Goal: Information Seeking & Learning: Check status

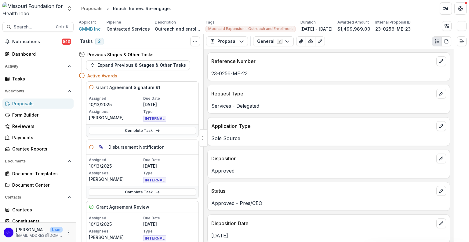
scroll to position [244, 0]
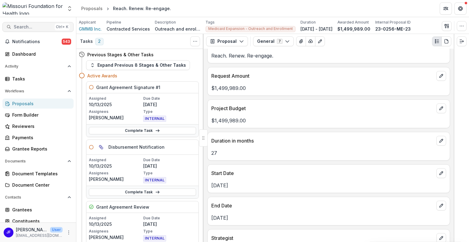
click at [22, 26] on span "Search..." at bounding box center [33, 26] width 38 height 5
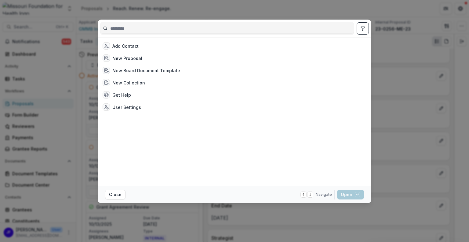
type input "**********"
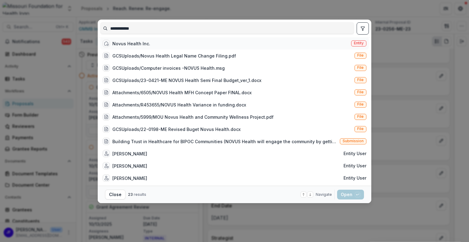
type input "**********"
click at [134, 43] on div "Novus Health Inc." at bounding box center [131, 43] width 38 height 6
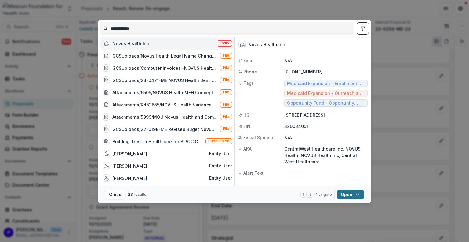
click at [349, 193] on button "Open with enter key" at bounding box center [350, 194] width 27 height 10
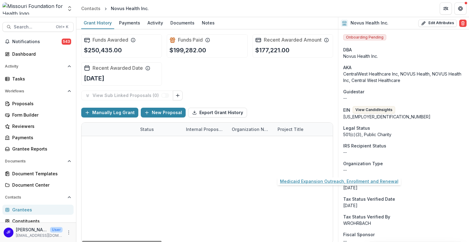
click at [285, 168] on link "Medicaid Expansion Outreach, Enrollment and Renewal" at bounding box center [312, 169] width 69 height 6
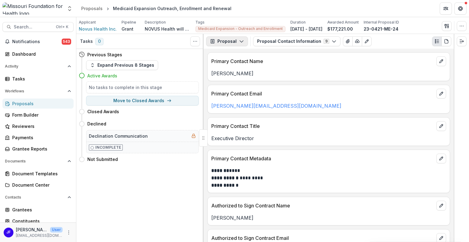
click at [239, 41] on icon "button" at bounding box center [241, 41] width 5 height 5
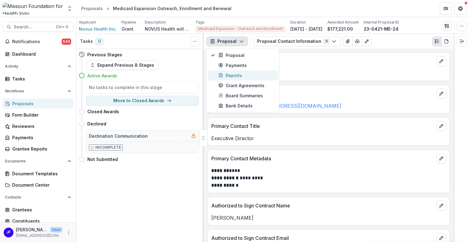
click at [233, 76] on div "Reports" at bounding box center [246, 75] width 56 height 6
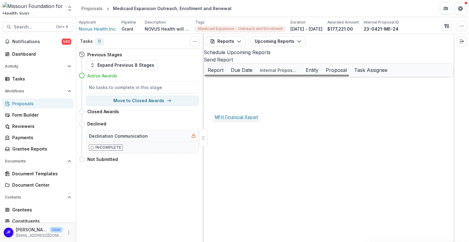
click at [231, 87] on link "MFH Financial Report" at bounding box center [231, 83] width 46 height 6
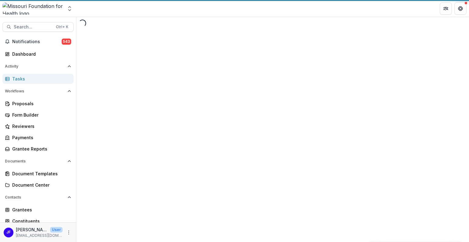
select select "********"
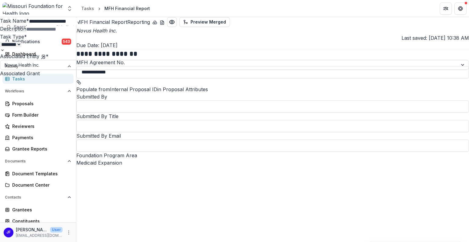
click at [461, 6] on icon "Close" at bounding box center [461, 7] width 4 height 4
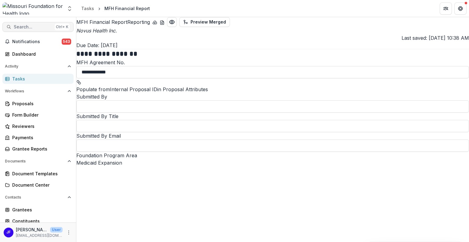
click at [34, 27] on span "Search..." at bounding box center [33, 26] width 38 height 5
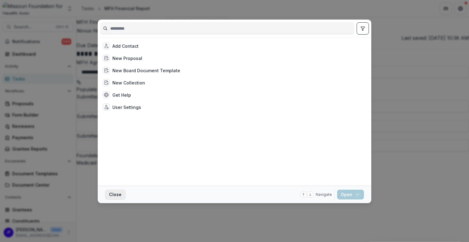
click at [119, 195] on button "Close" at bounding box center [115, 194] width 20 height 10
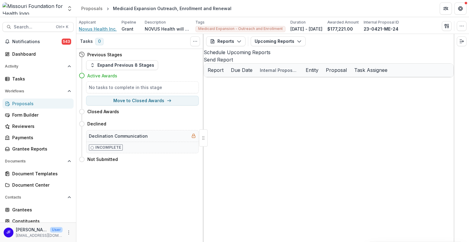
click at [89, 27] on span "Novus Health Inc." at bounding box center [98, 29] width 38 height 6
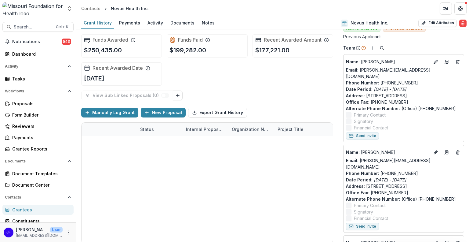
scroll to position [305, 0]
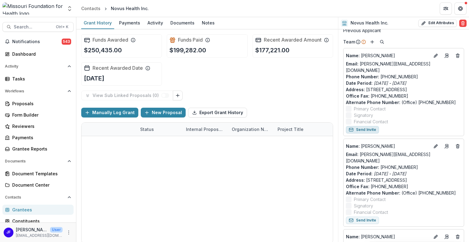
click at [361, 126] on button "Send Invite" at bounding box center [362, 129] width 33 height 7
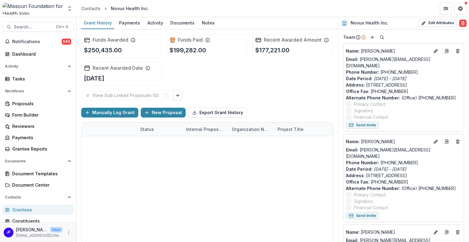
scroll to position [275, 0]
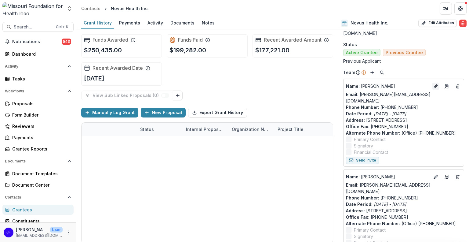
click at [433, 88] on icon "Edit" at bounding box center [435, 86] width 5 height 5
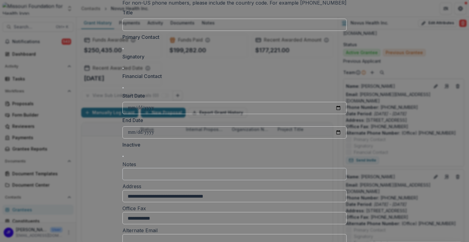
scroll to position [0, 0]
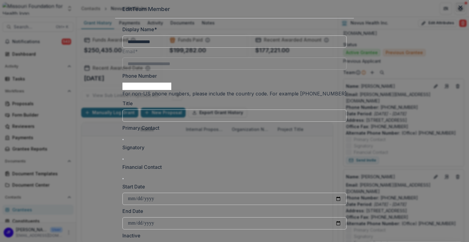
click at [456, 12] on button "Close" at bounding box center [461, 7] width 10 height 10
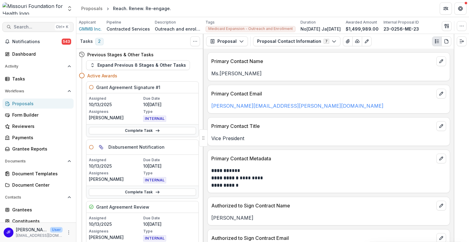
click at [29, 27] on span "Search..." at bounding box center [33, 26] width 38 height 5
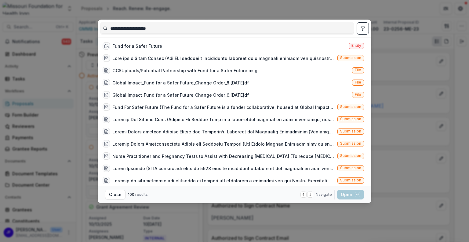
type input "**********"
click at [361, 30] on icon "toggle filters" at bounding box center [362, 28] width 5 height 5
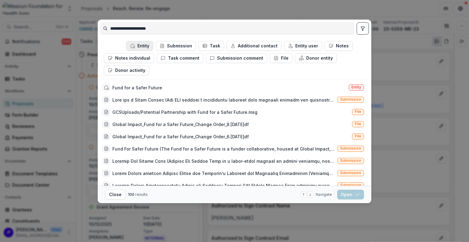
click at [142, 45] on button "Entity" at bounding box center [139, 46] width 27 height 10
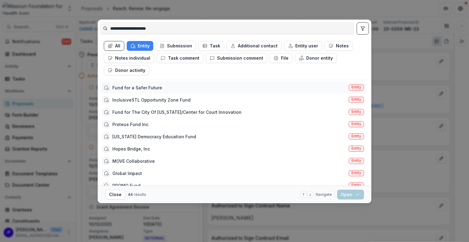
click at [155, 90] on div "Fund for a Safer Future" at bounding box center [137, 87] width 50 height 6
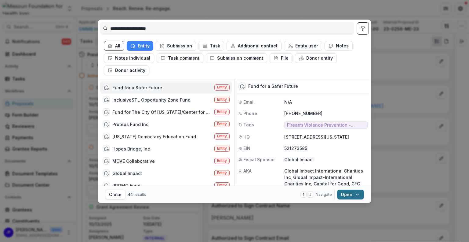
click at [346, 192] on button "Open with enter key" at bounding box center [350, 194] width 27 height 10
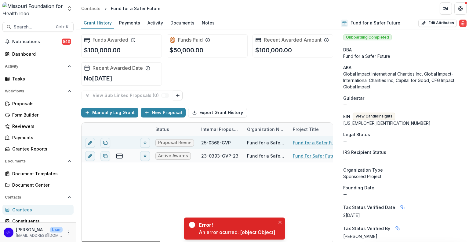
click at [314, 141] on link "Fund for a Safer Future" at bounding box center [318, 142] width 50 height 6
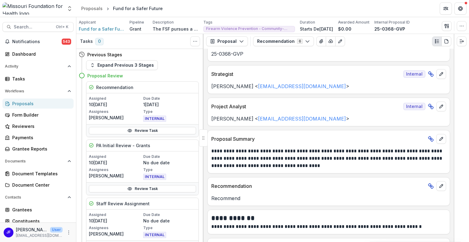
scroll to position [31, 0]
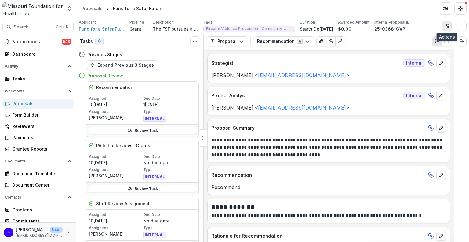
click at [446, 24] on icon "button" at bounding box center [446, 26] width 2 height 4
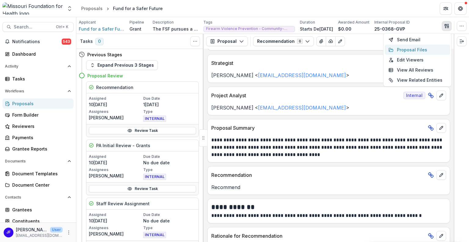
click at [406, 49] on button "Proposal Files" at bounding box center [417, 50] width 65 height 10
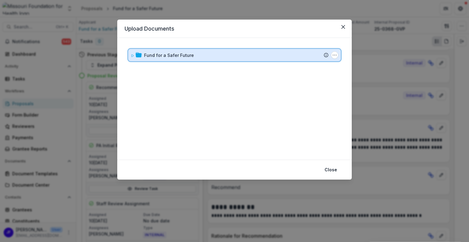
click at [133, 56] on icon at bounding box center [133, 55] width 2 height 2
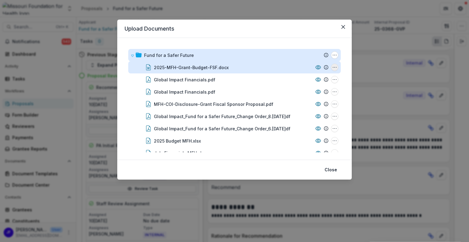
click at [332, 66] on icon "2025-MFH-Grant-Budget-FSF.docx Options" at bounding box center [334, 67] width 5 height 5
click at [305, 88] on button "Download" at bounding box center [304, 89] width 65 height 10
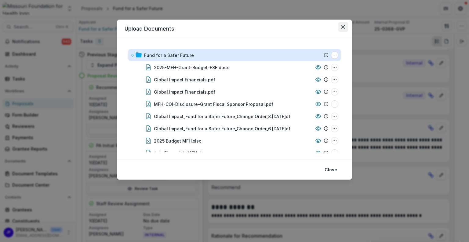
click at [345, 29] on button "Close" at bounding box center [343, 27] width 10 height 10
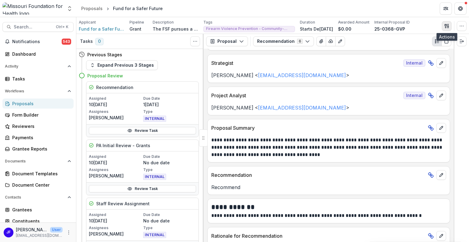
click at [448, 24] on polygon "button" at bounding box center [448, 24] width 1 height 1
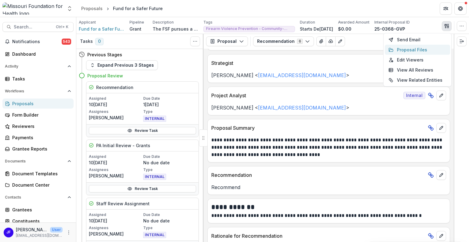
click at [415, 47] on button "Proposal Files" at bounding box center [417, 50] width 65 height 10
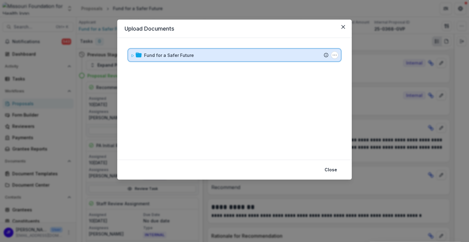
click at [132, 54] on icon at bounding box center [133, 55] width 2 height 2
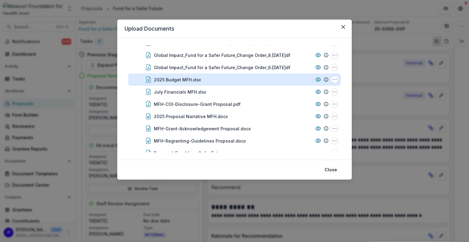
scroll to position [71, 0]
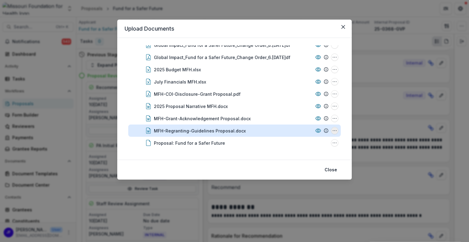
click at [335, 130] on circle "MFH-Regranting-Guidelines Proposal.docx Options" at bounding box center [335, 130] width 0 height 0
click at [289, 96] on button "Download" at bounding box center [304, 98] width 65 height 10
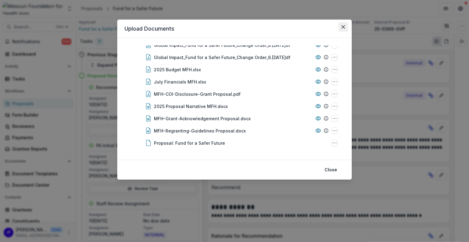
click at [341, 27] on icon "Close" at bounding box center [343, 27] width 4 height 4
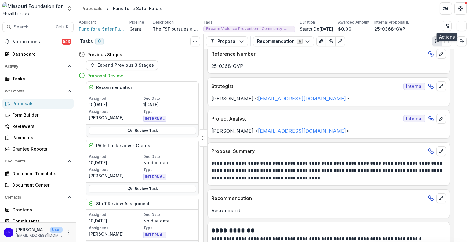
scroll to position [0, 0]
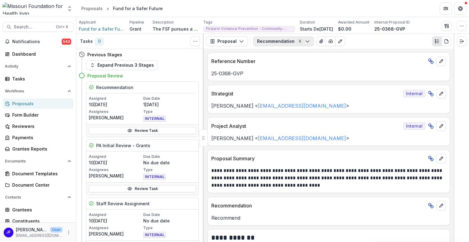
click at [266, 44] on button "Recommendation 6" at bounding box center [283, 41] width 61 height 10
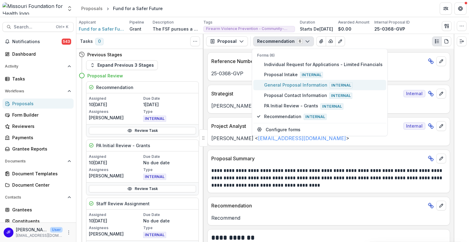
click at [266, 82] on span "General Proposal Information Internal" at bounding box center [323, 85] width 119 height 7
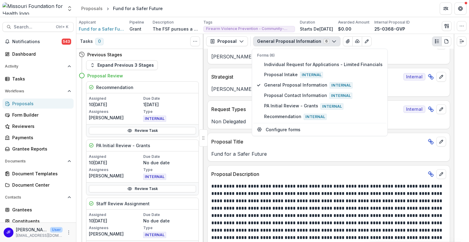
scroll to position [92, 0]
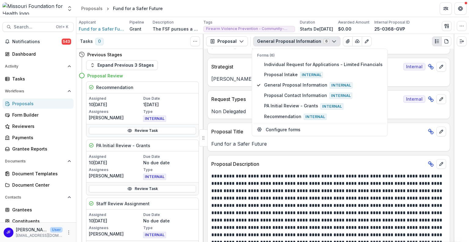
click at [465, 131] on div at bounding box center [461, 138] width 15 height 208
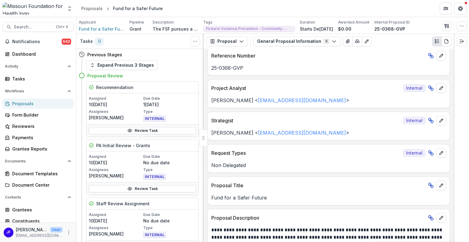
scroll to position [31, 0]
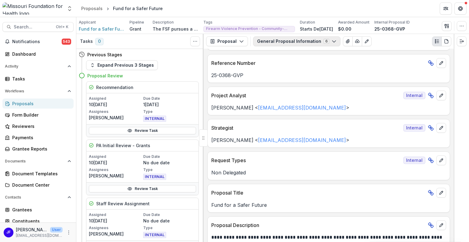
click at [264, 40] on button "General Proposal Information 6" at bounding box center [296, 41] width 87 height 10
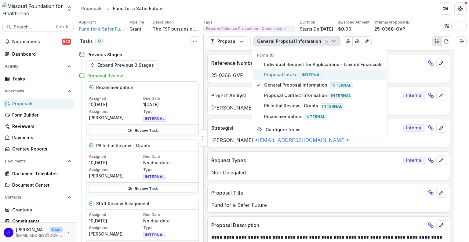
click at [279, 73] on span "Proposal Intake Internal" at bounding box center [323, 74] width 119 height 7
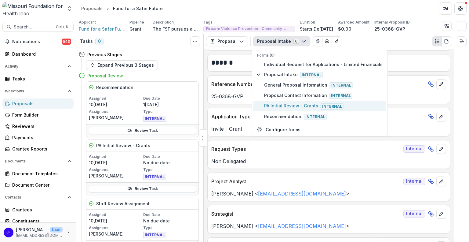
click at [272, 105] on span "PA Initial Review - Grants Internal" at bounding box center [323, 105] width 119 height 7
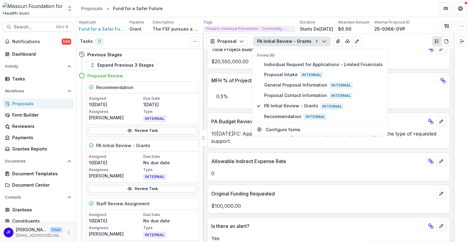
scroll to position [1290, 0]
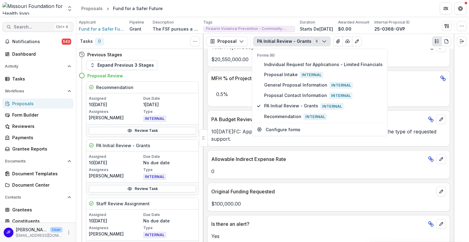
click at [40, 28] on span "Search..." at bounding box center [33, 26] width 38 height 5
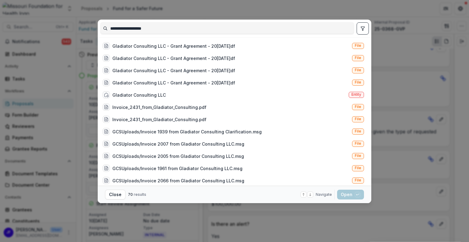
type input "**********"
click at [359, 28] on button "toggle filters" at bounding box center [363, 28] width 12 height 12
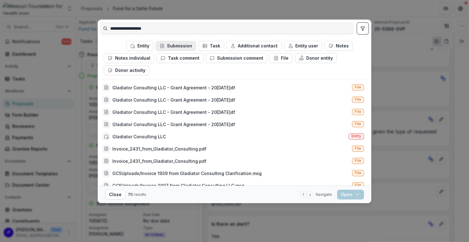
click at [185, 44] on button "Submission" at bounding box center [176, 46] width 40 height 10
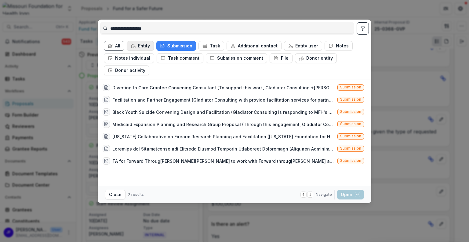
click at [141, 45] on button "Entity" at bounding box center [140, 46] width 27 height 10
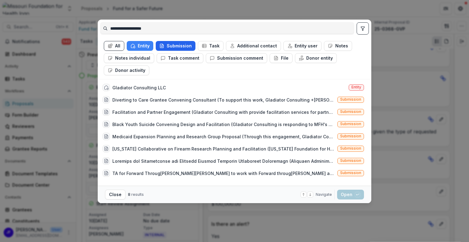
click at [166, 45] on button "Submission" at bounding box center [176, 46] width 40 height 10
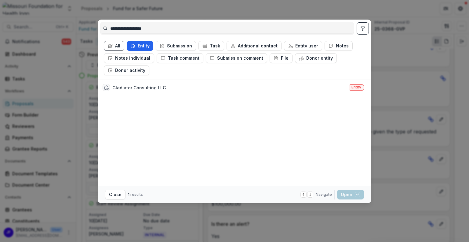
click at [140, 45] on button "Entity" at bounding box center [140, 46] width 27 height 10
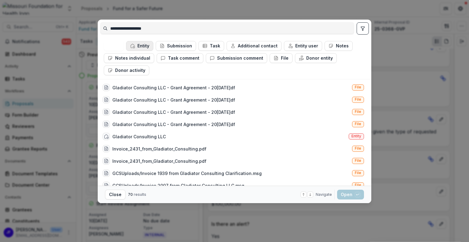
click at [140, 45] on button "Entity" at bounding box center [139, 46] width 27 height 10
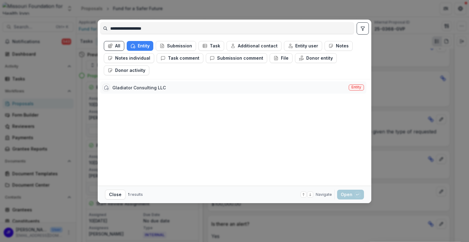
click at [141, 89] on div "Gladiator Consulting LLC" at bounding box center [138, 87] width 53 height 6
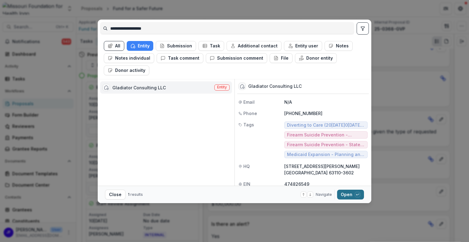
click at [346, 194] on button "Open with enter key" at bounding box center [350, 194] width 27 height 10
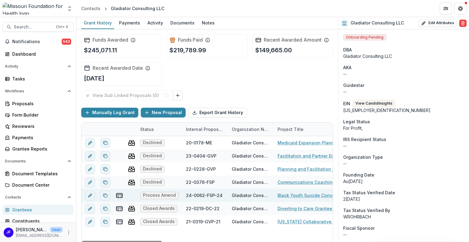
click at [290, 193] on link "Black Youth Suicide Convening Design and Facilitation" at bounding box center [312, 195] width 69 height 6
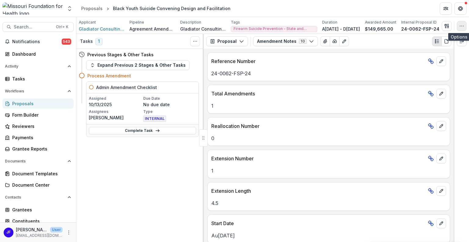
click at [461, 26] on icon "button" at bounding box center [461, 26] width 5 height 5
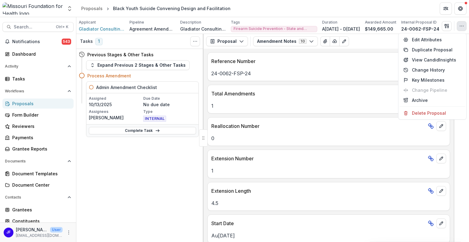
click at [175, 166] on div "Tasks 1 Show Cancelled Tasks Previous Stages & Other Tasks Expand Previous 2 St…" at bounding box center [139, 138] width 127 height 208
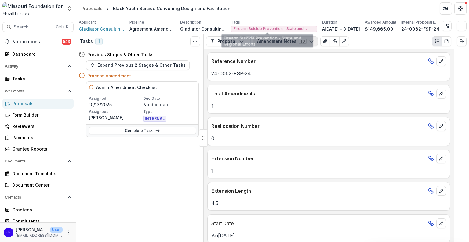
click at [280, 38] on button "Amendment Notes 10" at bounding box center [285, 41] width 65 height 10
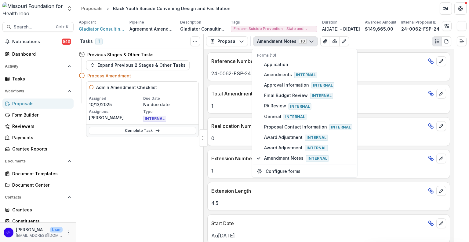
click at [13, 106] on div "Proposals" at bounding box center [40, 103] width 57 height 6
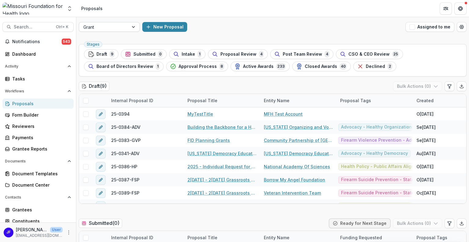
click at [134, 23] on div at bounding box center [134, 26] width 11 height 9
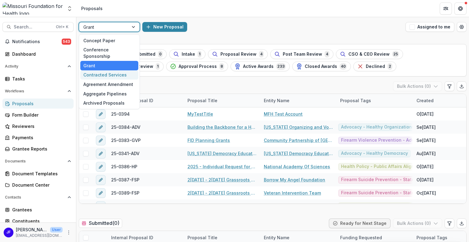
click at [103, 70] on div "Contracted Services" at bounding box center [109, 74] width 58 height 9
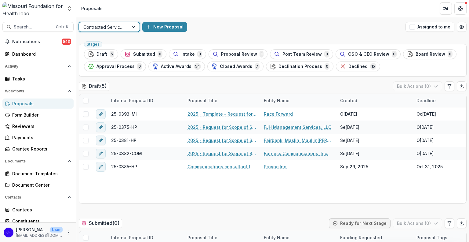
click at [133, 28] on div at bounding box center [134, 26] width 11 height 9
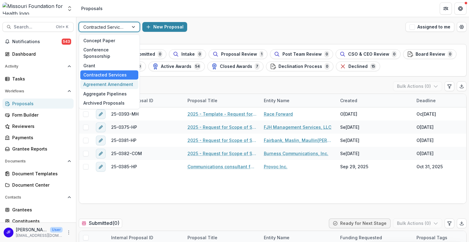
click at [100, 79] on div "Agreement Amendment" at bounding box center [109, 83] width 58 height 9
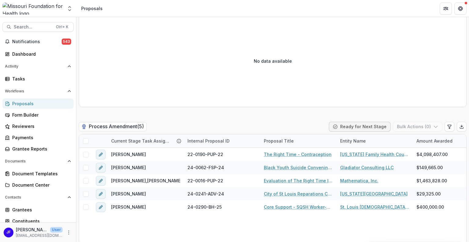
scroll to position [225, 0]
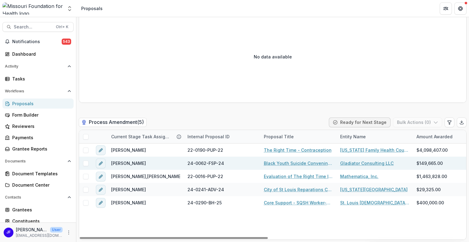
click at [86, 163] on span at bounding box center [85, 162] width 5 height 5
click at [435, 120] on icon "button" at bounding box center [435, 122] width 5 height 5
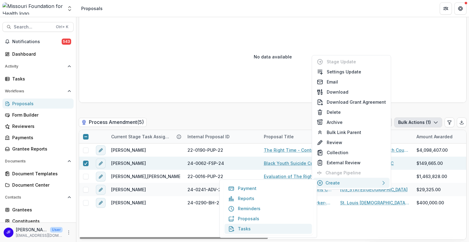
click at [247, 227] on button "Tasks" at bounding box center [267, 228] width 87 height 10
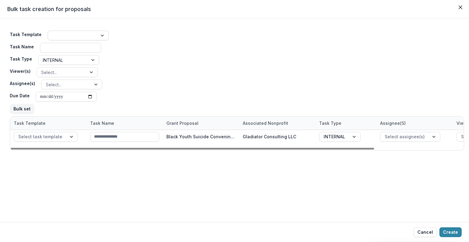
click at [101, 35] on div at bounding box center [102, 35] width 11 height 9
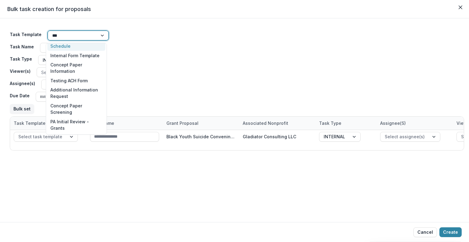
scroll to position [0, 0]
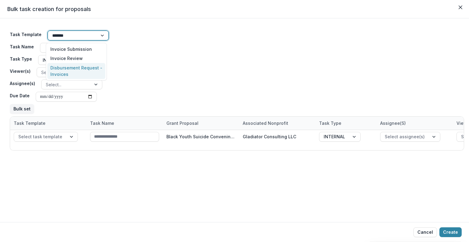
type input "*******"
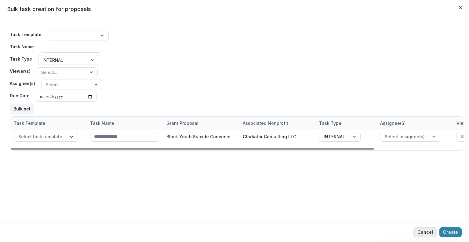
click at [432, 232] on button "Cancel" at bounding box center [426, 232] width 24 height 10
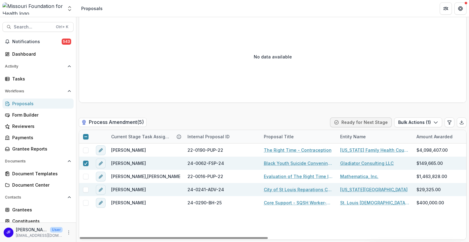
scroll to position [195, 0]
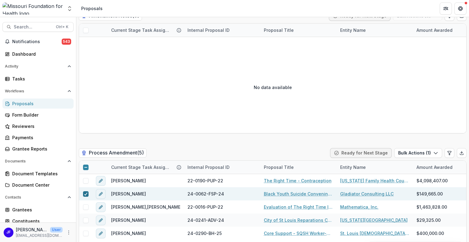
click at [86, 195] on div at bounding box center [86, 193] width 4 height 5
